Goal: Information Seeking & Learning: Learn about a topic

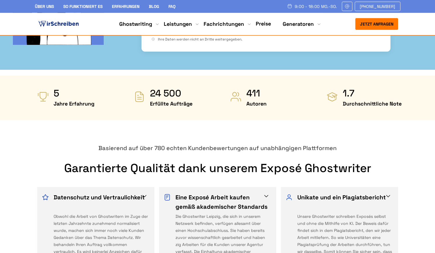
scroll to position [269, 0]
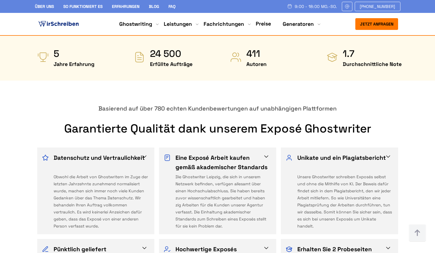
click at [263, 24] on link "Preise" at bounding box center [262, 23] width 15 height 7
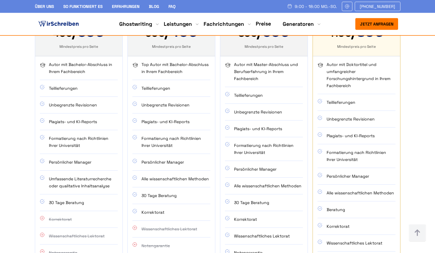
scroll to position [448, 0]
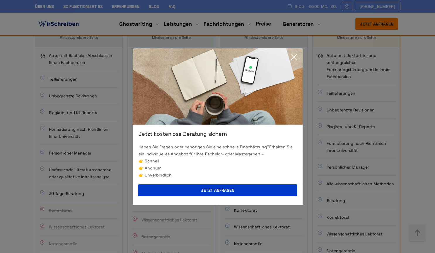
click at [293, 52] on icon at bounding box center [294, 57] width 12 height 12
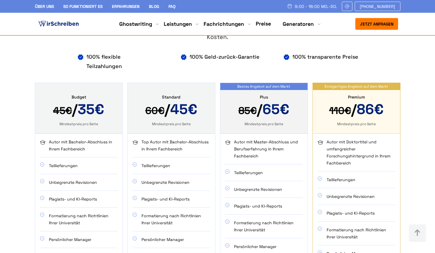
scroll to position [358, 0]
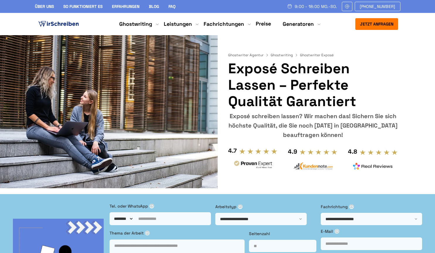
click at [267, 23] on link "Preise" at bounding box center [262, 23] width 15 height 7
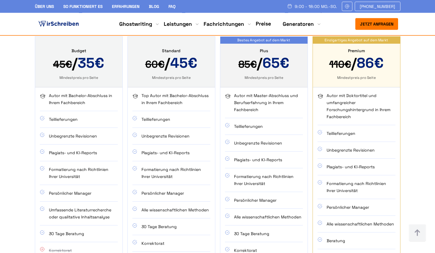
scroll to position [418, 0]
